Goal: Information Seeking & Learning: Check status

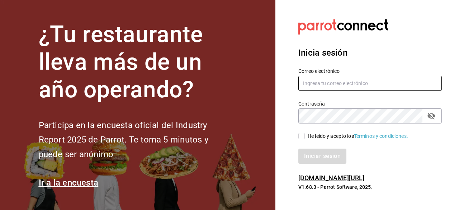
click at [319, 81] on input "text" at bounding box center [369, 83] width 143 height 15
type input "[PERSON_NAME][EMAIL_ADDRESS][PERSON_NAME][PERSON_NAME][DOMAIN_NAME]"
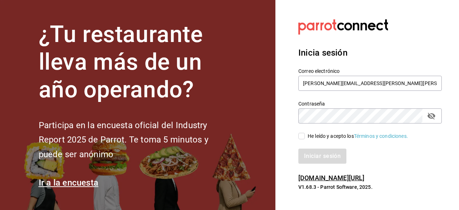
click at [431, 115] on icon "passwordField" at bounding box center [431, 116] width 8 height 7
click at [321, 155] on div "Iniciar sesión" at bounding box center [369, 155] width 143 height 15
click at [302, 134] on input "He leído y acepto los Términos y condiciones." at bounding box center [301, 136] width 6 height 6
checkbox input "true"
click at [321, 155] on button "Iniciar sesión" at bounding box center [322, 155] width 49 height 15
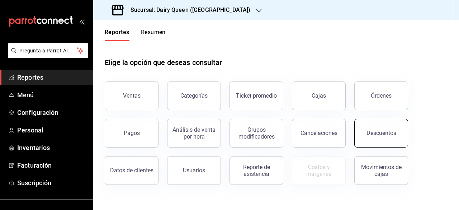
click at [371, 135] on div "Descuentos" at bounding box center [381, 132] width 30 height 7
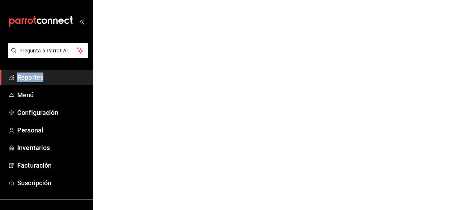
click at [371, 0] on html "Pregunta a Parrot AI Reportes Menú Configuración Personal Inventarios Facturaci…" at bounding box center [229, 0] width 459 height 0
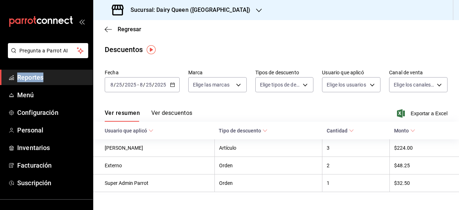
click at [172, 85] on icon "button" at bounding box center [172, 84] width 5 height 5
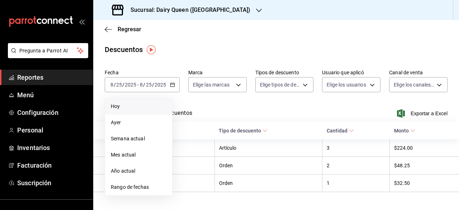
click at [124, 107] on span "Hoy" at bounding box center [139, 107] width 56 height 8
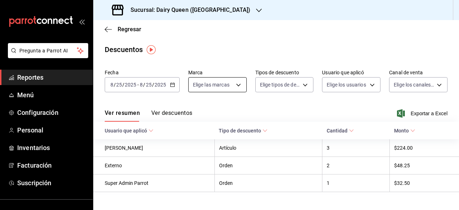
click at [238, 88] on body "Pregunta a Parrot AI Reportes Menú Configuración Personal Inventarios Facturaci…" at bounding box center [229, 105] width 459 height 210
click at [238, 8] on div at bounding box center [229, 105] width 459 height 210
click at [256, 13] on div at bounding box center [259, 10] width 6 height 8
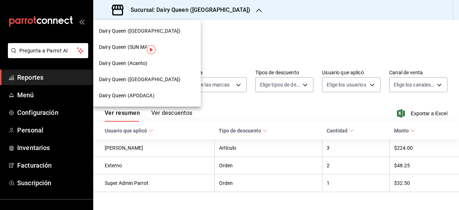
drag, startPoint x: 190, startPoint y: 81, endPoint x: 168, endPoint y: 62, distance: 29.3
click at [168, 62] on nav "Dairy Queen (Riviera del sol) Dairy Queen (SUN MALL) Dairy Queen (Acanto) Dairy…" at bounding box center [147, 63] width 108 height 86
click at [151, 48] on img "button" at bounding box center [151, 49] width 9 height 9
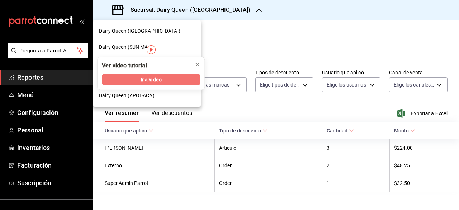
click at [153, 79] on span "Ir a video" at bounding box center [151, 80] width 21 height 8
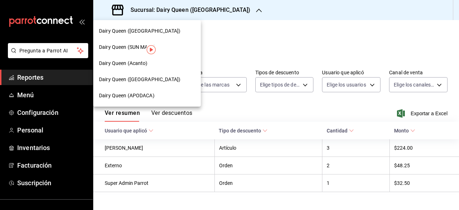
click at [271, 30] on div at bounding box center [229, 105] width 459 height 210
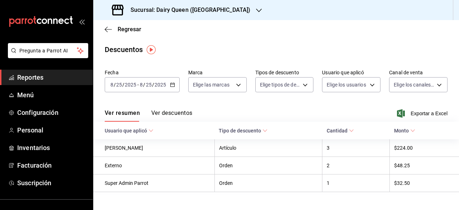
click at [256, 11] on icon "button" at bounding box center [259, 11] width 6 height 4
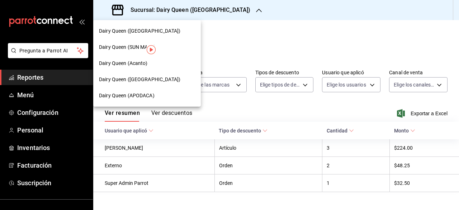
drag, startPoint x: 171, startPoint y: 31, endPoint x: 174, endPoint y: 79, distance: 47.5
click at [174, 79] on nav "Dairy Queen (Riviera del sol) Dairy Queen (SUN MALL) Dairy Queen (Acanto) Dairy…" at bounding box center [147, 63] width 108 height 86
click at [169, 97] on div "Dairy Queen (APODACA)" at bounding box center [147, 96] width 96 height 8
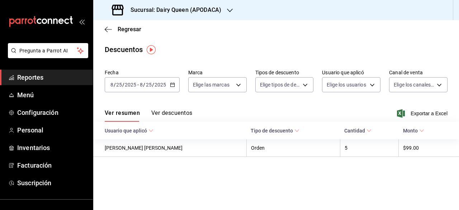
click at [231, 8] on icon "button" at bounding box center [230, 11] width 6 height 6
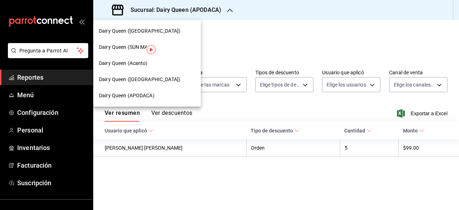
click at [186, 33] on div "Dairy Queen ([GEOGRAPHIC_DATA])" at bounding box center [147, 31] width 96 height 8
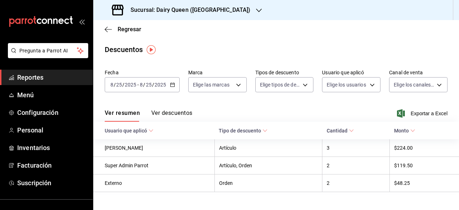
click at [171, 87] on div "[DATE] [DATE] - [DATE] [DATE]" at bounding box center [142, 84] width 75 height 15
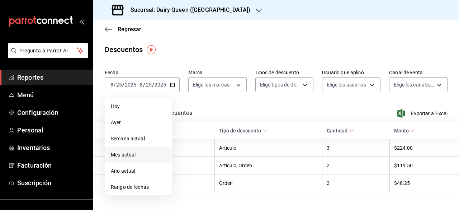
click at [133, 158] on span "Mes actual" at bounding box center [139, 155] width 56 height 8
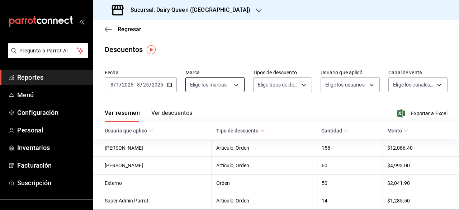
click at [235, 85] on body "Pregunta a Parrot AI Reportes Menú Configuración Personal Inventarios Facturaci…" at bounding box center [229, 105] width 459 height 210
click at [213, 112] on span "Ver todas" at bounding box center [215, 113] width 22 height 8
type input "d9a92afd-05fb-4729-8e6f-15e2fd402234"
checkbox input "true"
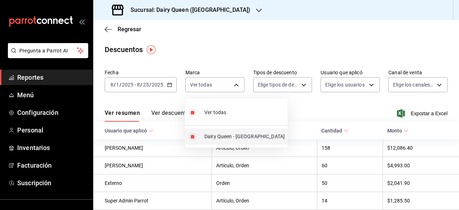
click at [194, 140] on li "Dairy Queen - Riviera del sol" at bounding box center [236, 136] width 103 height 16
checkbox input "false"
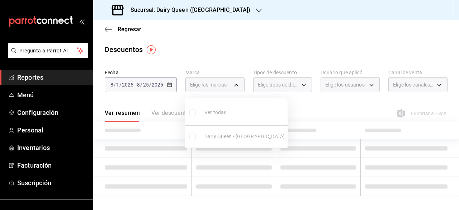
click at [194, 140] on ul "Ver todas Dairy Queen - Riviera del sol" at bounding box center [236, 122] width 103 height 49
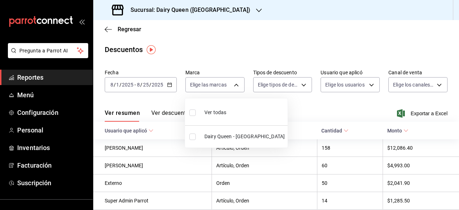
click at [194, 140] on li "Dairy Queen - Riviera del sol" at bounding box center [236, 136] width 103 height 16
type input "d9a92afd-05fb-4729-8e6f-15e2fd402234"
checkbox input "true"
click at [299, 84] on div at bounding box center [229, 105] width 459 height 210
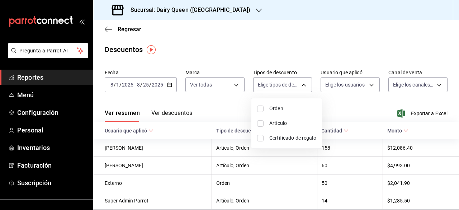
click at [299, 84] on body "Pregunta a Parrot AI Reportes Menú Configuración Personal Inventarios Facturaci…" at bounding box center [229, 105] width 459 height 210
click at [261, 112] on li "Orden" at bounding box center [286, 108] width 71 height 15
type input "ORDER"
checkbox input "true"
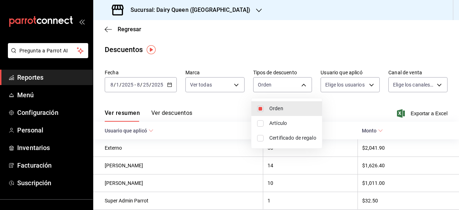
click at [261, 122] on input "checkbox" at bounding box center [260, 123] width 6 height 6
checkbox input "true"
type input "ORDER,ORDER_ITEM"
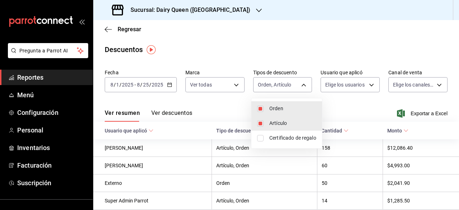
click at [260, 137] on input "checkbox" at bounding box center [260, 138] width 6 height 6
checkbox input "true"
type input "ORDER,ORDER_ITEM,CARD_REWARD"
click at [369, 88] on div at bounding box center [229, 105] width 459 height 210
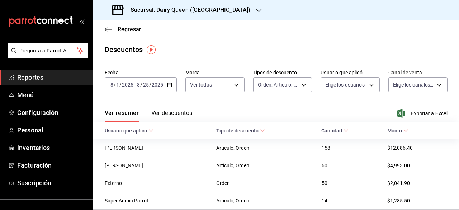
click at [369, 88] on body "Pregunta a Parrot AI Reportes Menú Configuración Personal Inventarios Facturaci…" at bounding box center [229, 105] width 459 height 210
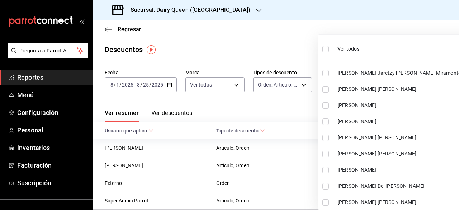
click at [329, 50] on label at bounding box center [326, 49] width 9 height 10
click at [329, 50] on input "checkbox" at bounding box center [325, 49] width 6 height 6
checkbox input "false"
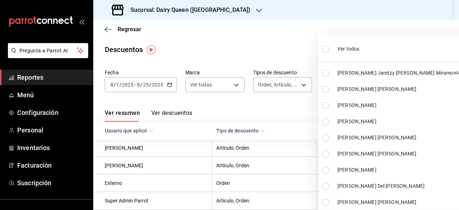
checkbox input "false"
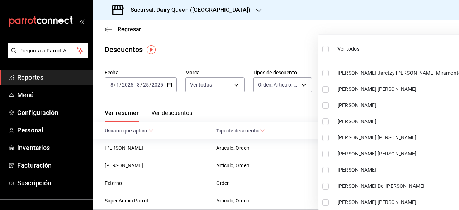
checkbox input "false"
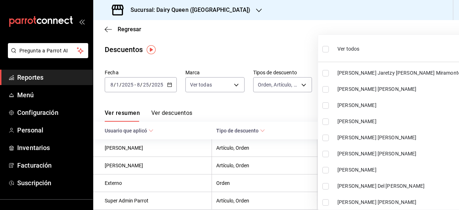
checkbox input "false"
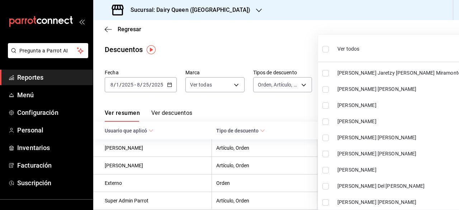
checkbox input "false"
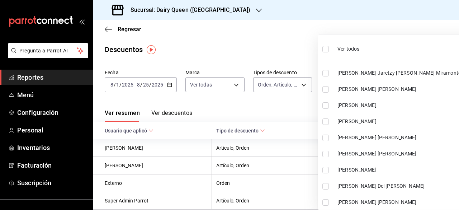
checkbox input "false"
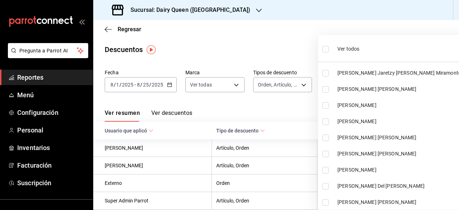
checkbox input "false"
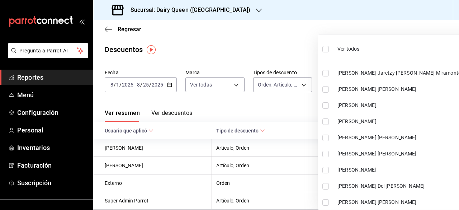
checkbox input "false"
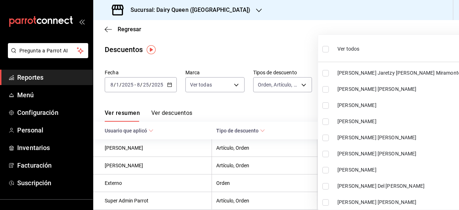
checkbox input "false"
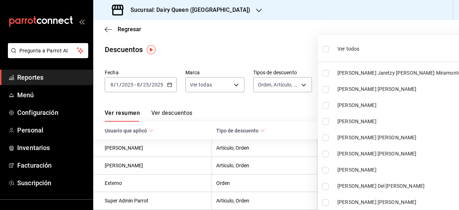
checkbox input "false"
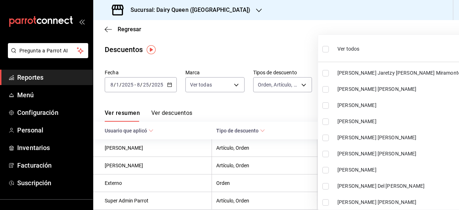
checkbox input "false"
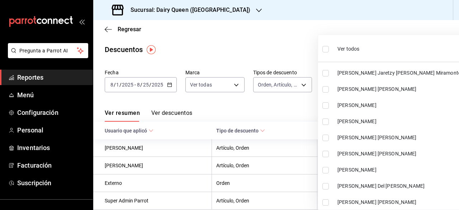
checkbox input "false"
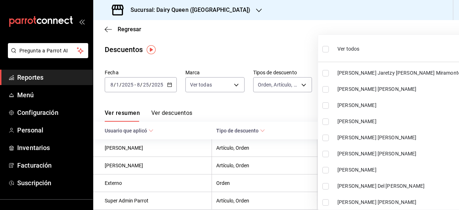
checkbox input "false"
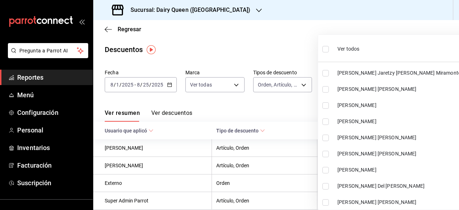
checkbox input "false"
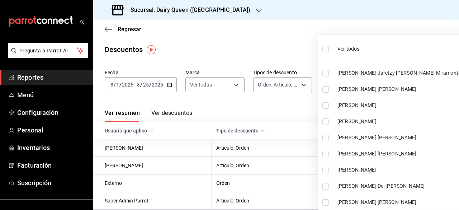
checkbox input "false"
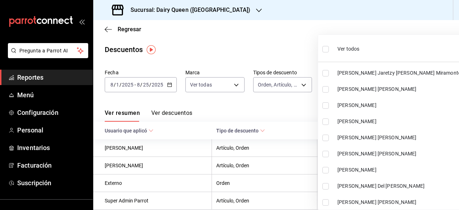
checkbox input "false"
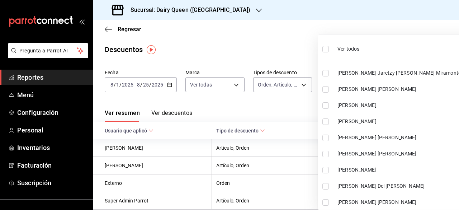
checkbox input "false"
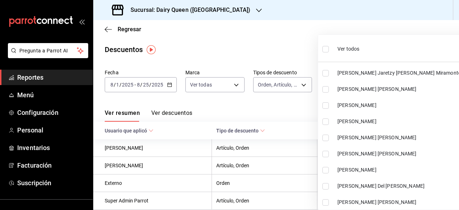
checkbox input "false"
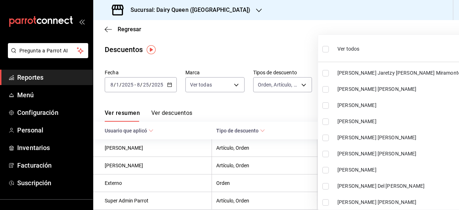
checkbox input "false"
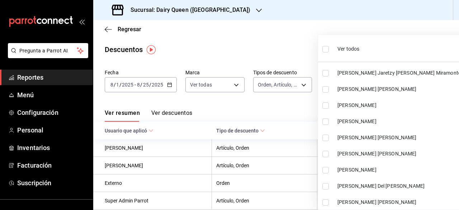
checkbox input "false"
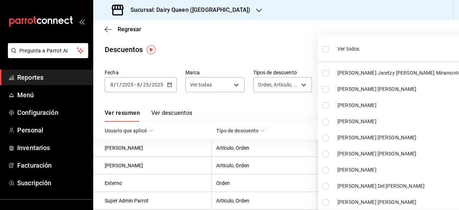
checkbox input "false"
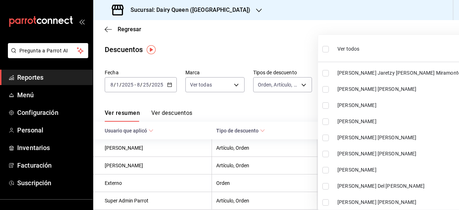
checkbox input "false"
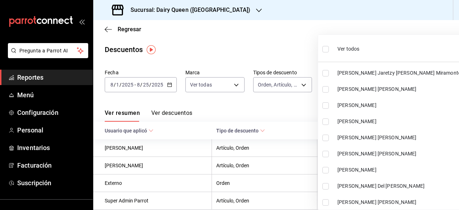
checkbox input "false"
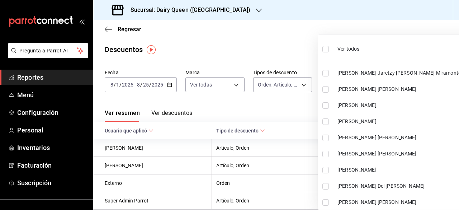
checkbox input "false"
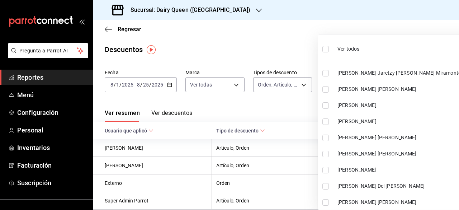
checkbox input "false"
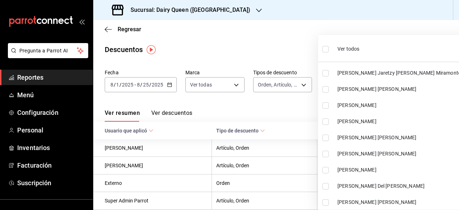
checkbox input "false"
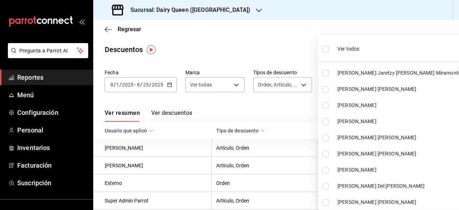
checkbox input "false"
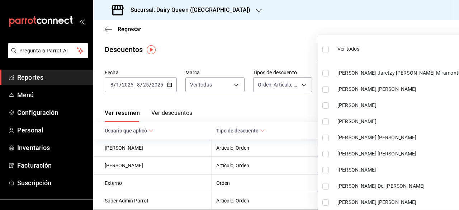
checkbox input "false"
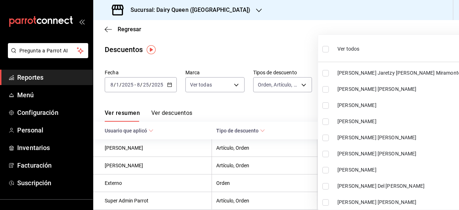
checkbox input "false"
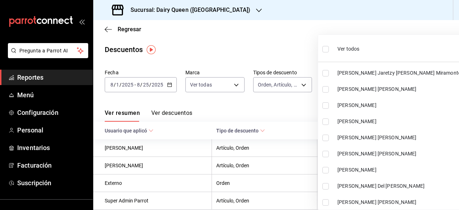
checkbox input "false"
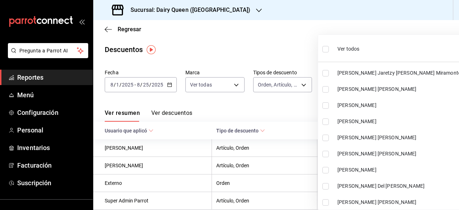
checkbox input "false"
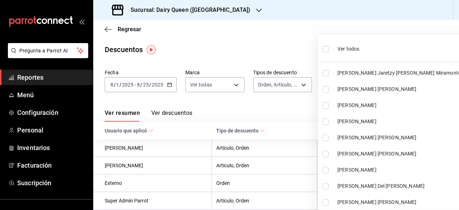
checkbox input "false"
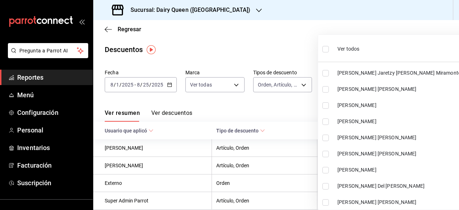
checkbox input "false"
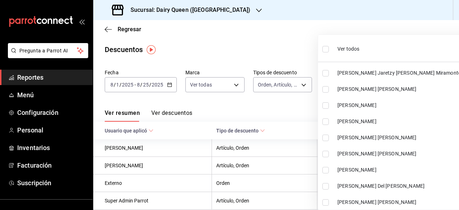
checkbox input "false"
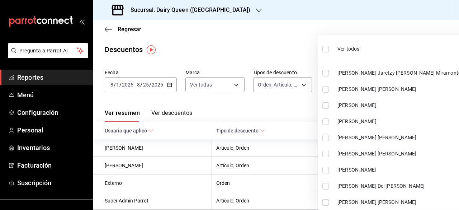
checkbox input "false"
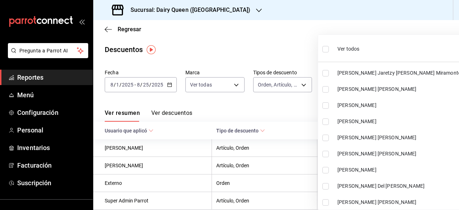
checkbox input "false"
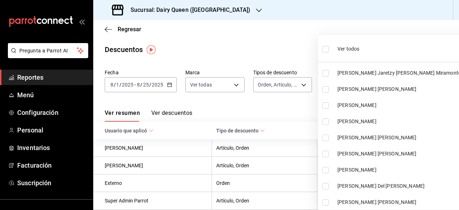
checkbox input "false"
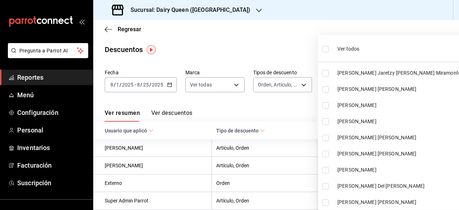
checkbox input "false"
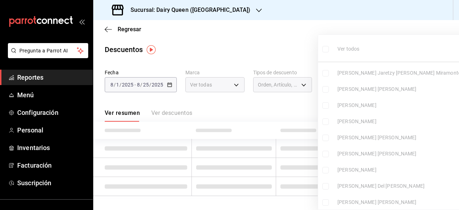
click at [322, 51] on li "Ver todos" at bounding box center [428, 48] width 220 height 21
click at [322, 51] on ul "Ver todos Miriam Jaretzy Arellano Miramonte Brandon Alejandro Esquivel Delfin A…" at bounding box center [428, 124] width 220 height 179
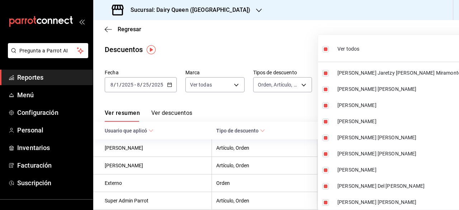
click at [289, 57] on div at bounding box center [229, 105] width 459 height 210
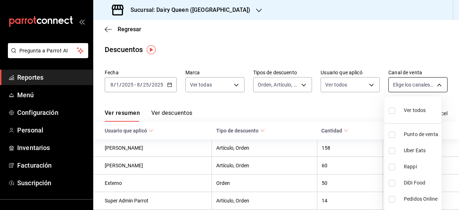
click at [433, 85] on body "Pregunta a Parrot AI Reportes Menú Configuración Personal Inventarios Facturaci…" at bounding box center [229, 105] width 459 height 210
click at [394, 112] on input "checkbox" at bounding box center [392, 110] width 6 height 6
click at [323, 108] on div at bounding box center [229, 105] width 459 height 210
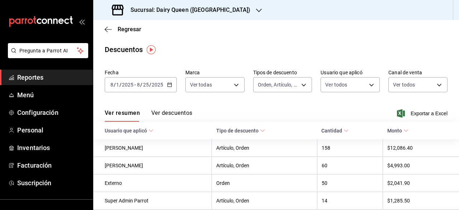
click at [256, 11] on icon "button" at bounding box center [259, 11] width 6 height 6
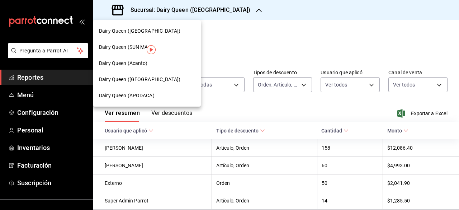
click at [148, 78] on span "Dairy Queen ([GEOGRAPHIC_DATA])" at bounding box center [139, 80] width 81 height 8
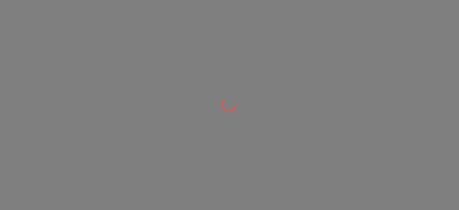
click at [160, 57] on div at bounding box center [229, 105] width 459 height 210
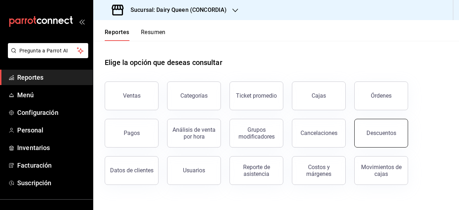
click at [378, 131] on div "Descuentos" at bounding box center [381, 132] width 30 height 7
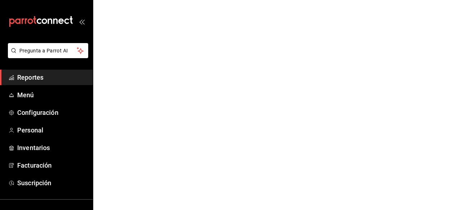
click at [378, 0] on html "Pregunta a Parrot AI Reportes Menú Configuración Personal Inventarios Facturaci…" at bounding box center [229, 0] width 459 height 0
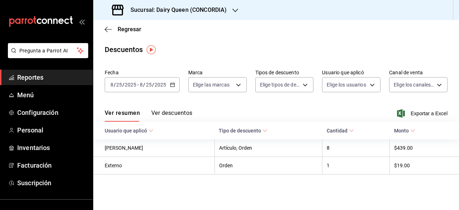
click at [178, 86] on div "[DATE] [DATE] - [DATE] [DATE]" at bounding box center [142, 84] width 75 height 15
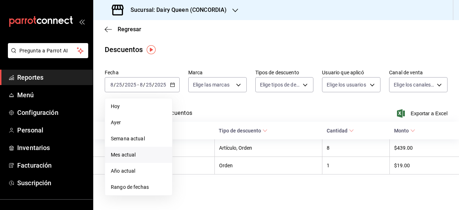
click at [132, 156] on span "Mes actual" at bounding box center [139, 155] width 56 height 8
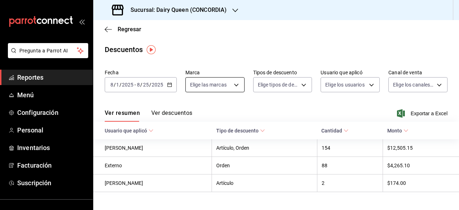
click at [232, 86] on body "Pregunta a Parrot AI Reportes Menú Configuración Personal Inventarios Facturaci…" at bounding box center [229, 105] width 459 height 210
click at [213, 112] on span "Ver todas" at bounding box center [215, 113] width 22 height 8
type input "0fc1a996-66b5-4b94-97a2-56158908cf29"
checkbox input "true"
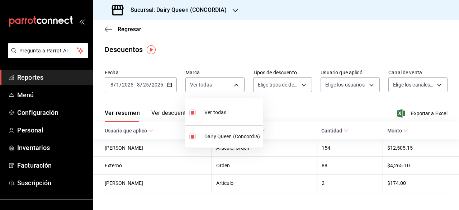
click at [297, 84] on div at bounding box center [229, 105] width 459 height 210
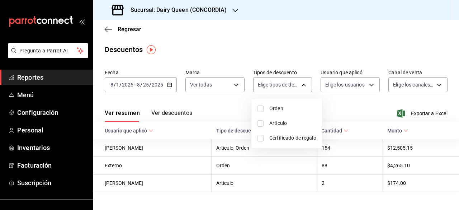
click at [297, 84] on body "Pregunta a Parrot AI Reportes Menú Configuración Personal Inventarios Facturaci…" at bounding box center [229, 105] width 459 height 210
click at [280, 109] on span "Orden" at bounding box center [292, 109] width 47 height 8
type input "ORDER"
checkbox input "true"
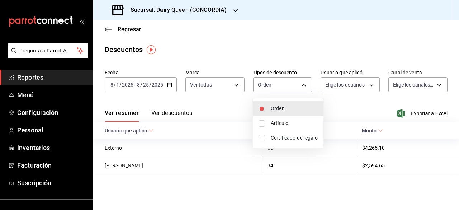
click at [261, 123] on input "checkbox" at bounding box center [261, 123] width 6 height 6
checkbox input "true"
type input "ORDER,ORDER_ITEM"
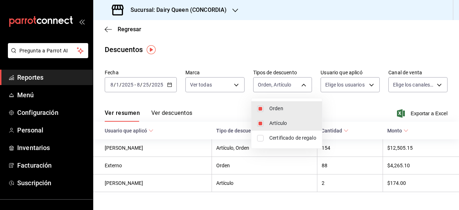
click at [262, 137] on input "checkbox" at bounding box center [260, 138] width 6 height 6
checkbox input "true"
type input "ORDER,ORDER_ITEM,CARD_REWARD"
click at [367, 84] on div at bounding box center [229, 105] width 459 height 210
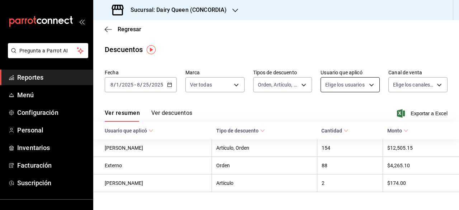
click at [367, 88] on body "Pregunta a Parrot AI Reportes Menú Configuración Personal Inventarios Facturaci…" at bounding box center [229, 105] width 459 height 210
type input "bd8a7bdb-4672-487e-97b0-599d3ddad6a2"
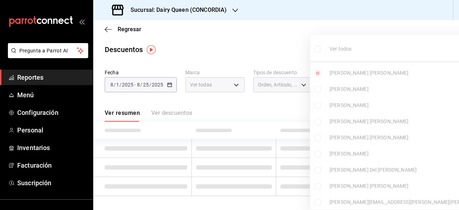
click at [279, 35] on div at bounding box center [229, 105] width 459 height 210
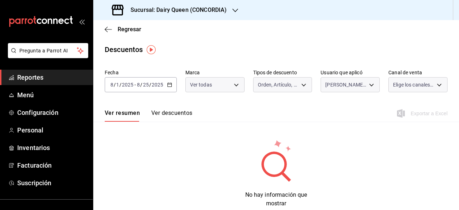
click at [279, 35] on div at bounding box center [229, 105] width 459 height 210
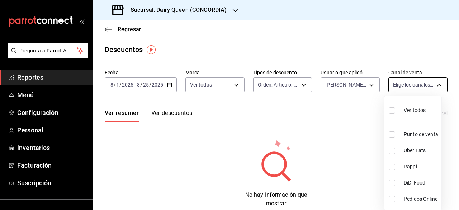
click at [435, 87] on body "Pregunta a Parrot AI Reportes Menú Configuración Personal Inventarios Facturaci…" at bounding box center [229, 105] width 459 height 210
click at [393, 106] on label at bounding box center [393, 110] width 9 height 10
click at [393, 107] on input "checkbox" at bounding box center [392, 110] width 6 height 6
checkbox input "false"
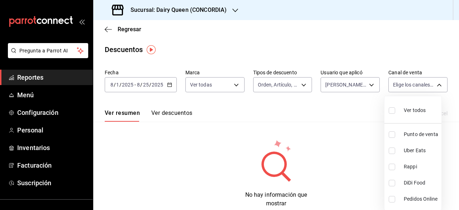
checkbox input "false"
click at [391, 111] on input "checkbox" at bounding box center [392, 110] width 6 height 6
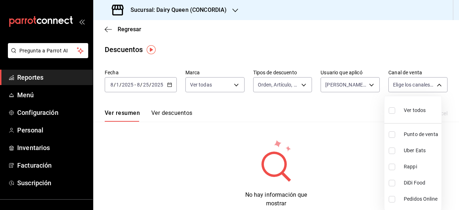
checkbox input "true"
type input "PARROT,UBER_EATS,RAPPI,DIDI_FOOD,ONLINE"
checkbox input "true"
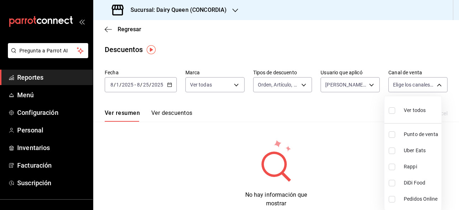
checkbox input "true"
click at [186, 115] on div at bounding box center [229, 105] width 459 height 210
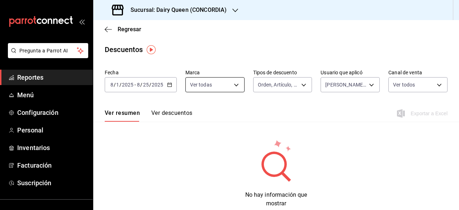
click at [234, 86] on body "Pregunta a Parrot AI Reportes Menú Configuración Personal Inventarios Facturaci…" at bounding box center [229, 105] width 459 height 210
click at [297, 88] on div at bounding box center [229, 105] width 459 height 210
click at [303, 86] on body "Pregunta a Parrot AI Reportes Menú Configuración Personal Inventarios Facturaci…" at bounding box center [229, 105] width 459 height 210
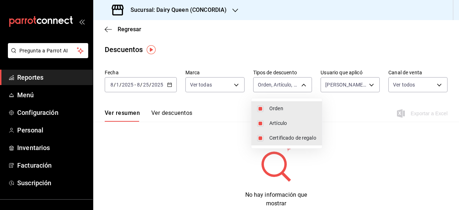
click at [337, 125] on div at bounding box center [229, 105] width 459 height 210
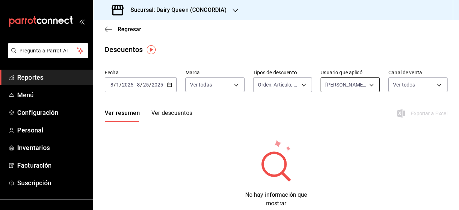
click at [366, 87] on body "Pregunta a Parrot AI Reportes Menú Configuración Personal Inventarios Facturaci…" at bounding box center [229, 105] width 459 height 210
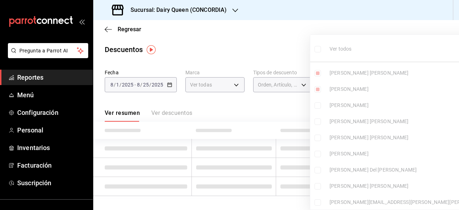
type input "bd8a7bdb-4672-487e-97b0-599d3ddad6a2,684a7b38-4a85-4f08-9369-8fe48a8e4808"
click at [317, 47] on input "checkbox" at bounding box center [317, 49] width 6 height 6
checkbox input "true"
click at [277, 60] on div at bounding box center [229, 105] width 459 height 210
click at [324, 109] on ul "Ver todos [PERSON_NAME] [PERSON_NAME] [PERSON_NAME] [PERSON_NAME] [PERSON_NAME]…" at bounding box center [420, 124] width 220 height 179
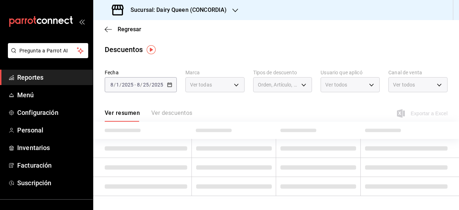
type input "bd8a7bdb-4672-487e-97b0-599d3ddad6a2,684a7b38-4a85-4f08-9369-8fe48a8e4808,86c28…"
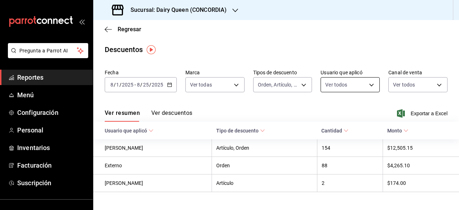
click at [362, 86] on body "Pregunta a Parrot AI Reportes Menú Configuración Personal Inventarios Facturaci…" at bounding box center [229, 105] width 459 height 210
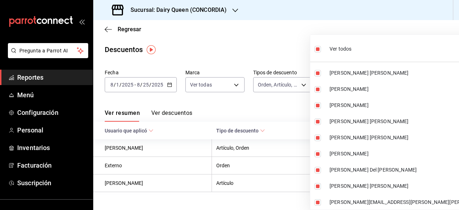
click at [281, 43] on div at bounding box center [229, 105] width 459 height 210
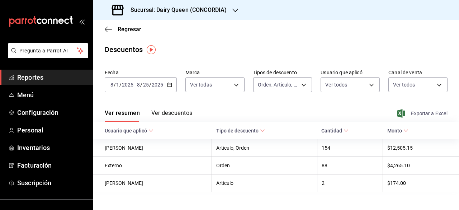
click at [420, 114] on span "Exportar a Excel" at bounding box center [422, 113] width 49 height 9
click at [422, 115] on span "Exportar a Excel" at bounding box center [422, 113] width 49 height 9
click at [107, 30] on icon "button" at bounding box center [108, 29] width 7 height 6
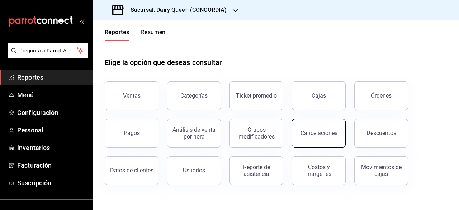
click at [315, 142] on button "Cancelaciones" at bounding box center [319, 133] width 54 height 29
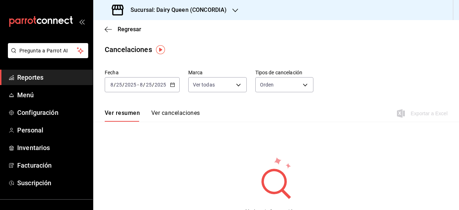
click at [173, 85] on icon "button" at bounding box center [172, 84] width 5 height 5
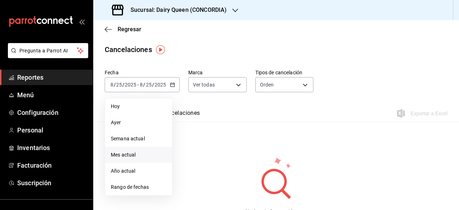
click at [132, 157] on span "Mes actual" at bounding box center [139, 155] width 56 height 8
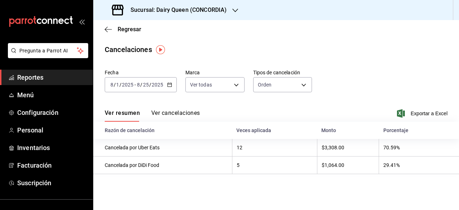
click at [236, 10] on icon "button" at bounding box center [235, 11] width 6 height 6
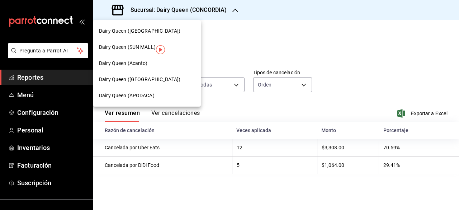
click at [158, 31] on span "Dairy Queen ([GEOGRAPHIC_DATA])" at bounding box center [139, 31] width 81 height 8
